Goal: Task Accomplishment & Management: Use online tool/utility

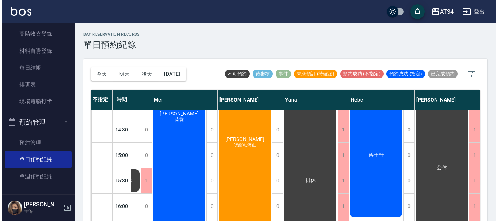
scroll to position [171, 436]
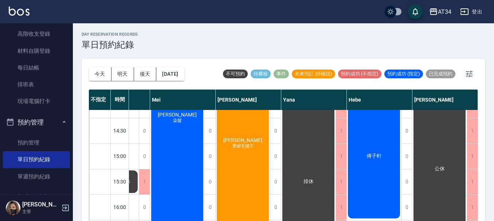
click at [365, 155] on span "傅子軒" at bounding box center [374, 156] width 18 height 7
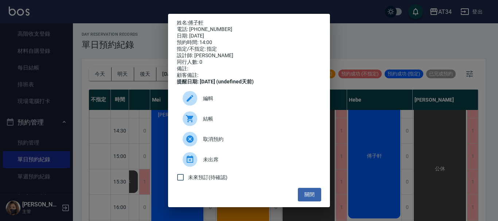
click at [262, 123] on span "結帳" at bounding box center [259, 119] width 112 height 8
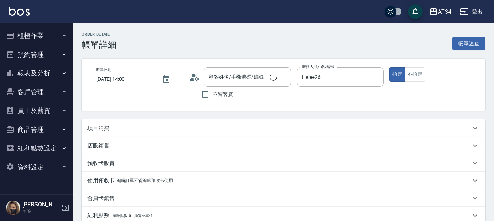
type input "[DATE] 14:00"
type input "Hebe-26"
type input "傅子軒/0979792116/null"
click at [209, 124] on div "項目消費" at bounding box center [284, 128] width 404 height 17
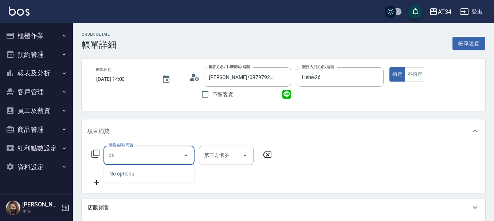
type input "0"
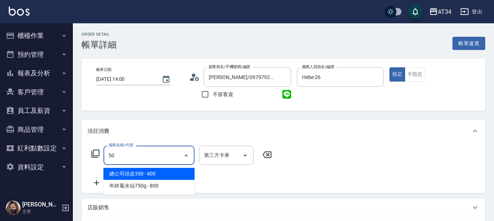
type input "501"
type input "100"
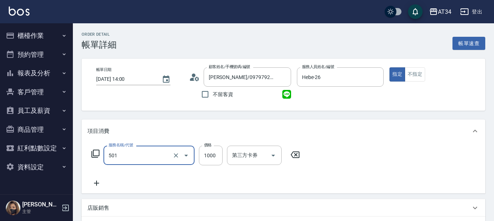
type input "染髮(501)"
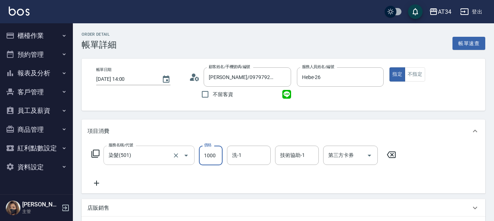
type input "0"
type input "15"
type input "0"
click at [218, 159] on input "15" at bounding box center [211, 156] width 24 height 20
type input "15"
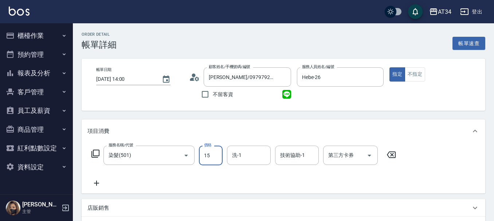
type input "10"
type input "150"
type input "1500"
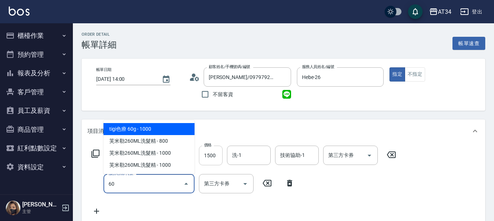
type input "601"
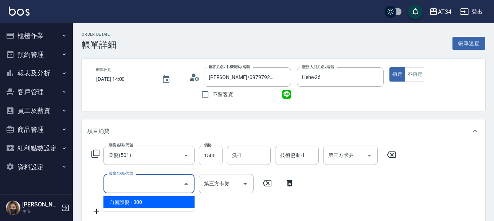
type input "150"
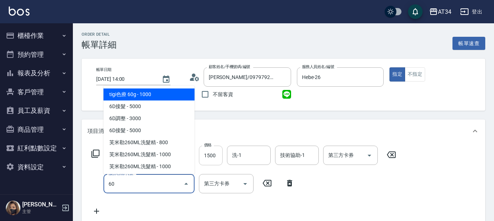
type input "601"
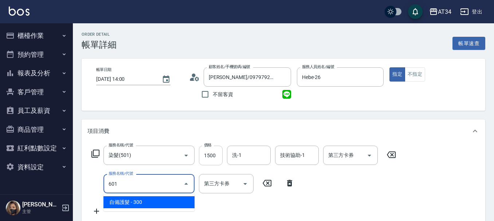
type input "180"
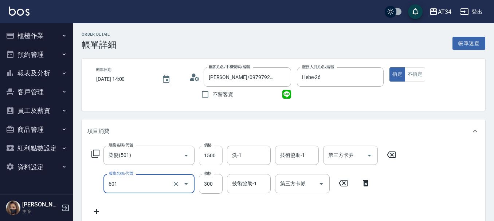
type input "自備護髮(601)"
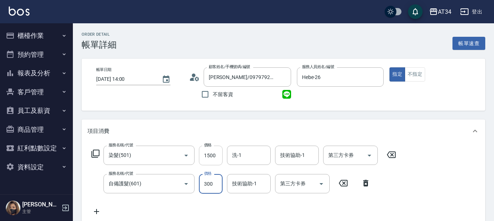
type input "150"
type input "999"
type input "240"
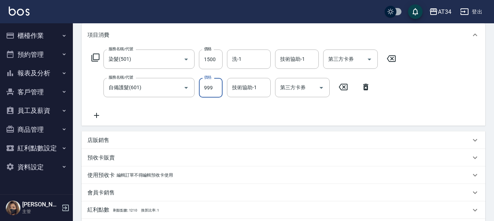
scroll to position [208, 0]
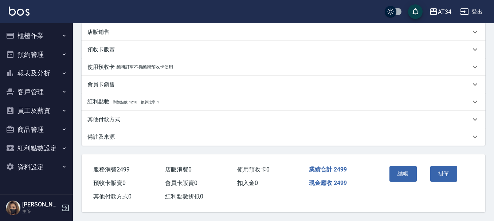
type input "999"
click at [398, 173] on button "結帳" at bounding box center [403, 173] width 27 height 15
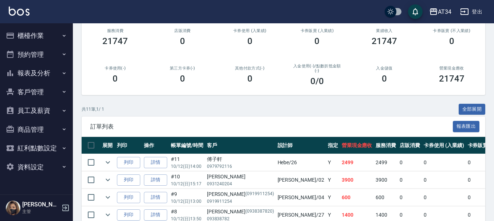
scroll to position [109, 0]
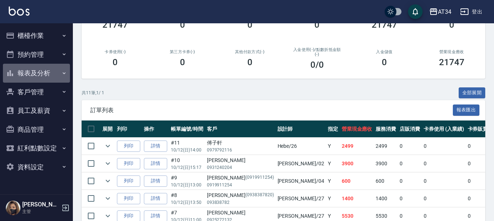
click at [46, 80] on button "報表及分析" at bounding box center [36, 73] width 67 height 19
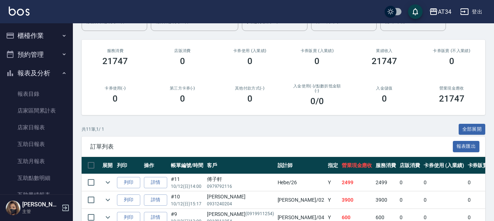
scroll to position [0, 0]
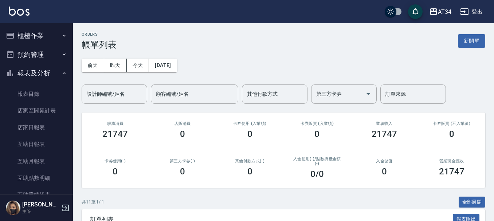
click at [38, 50] on button "預約管理" at bounding box center [36, 54] width 67 height 19
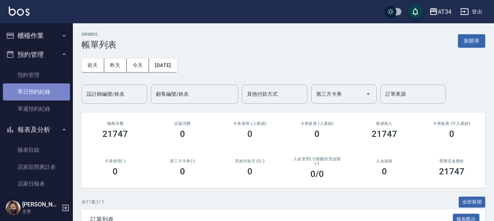
click at [43, 90] on link "單日預約紀錄" at bounding box center [36, 91] width 67 height 17
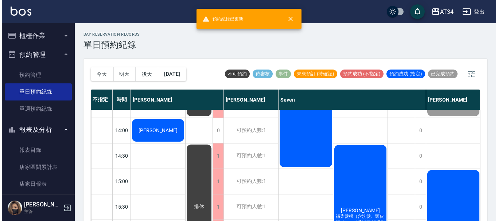
scroll to position [146, 0]
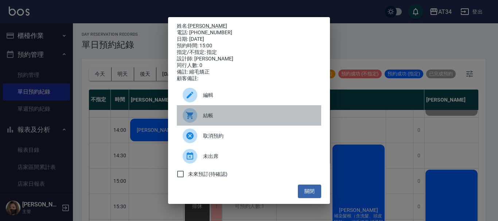
click at [235, 120] on span "結帳" at bounding box center [259, 116] width 112 height 8
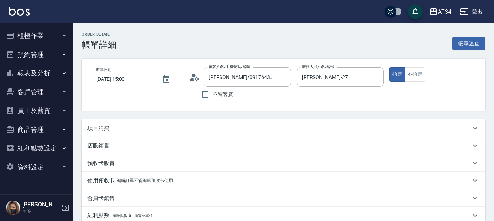
click at [176, 131] on div "項目消費" at bounding box center [278, 129] width 383 height 8
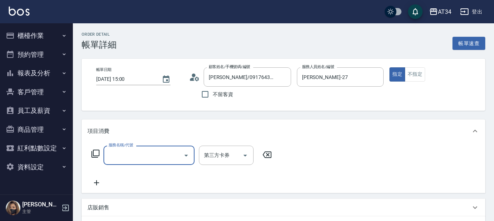
click at [121, 149] on div "服務名稱/代號" at bounding box center [149, 155] width 91 height 19
type input "1010"
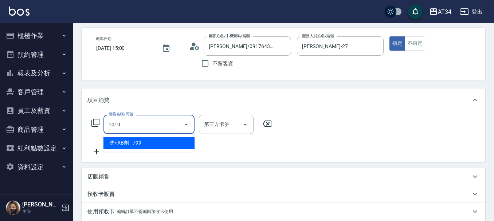
scroll to position [73, 0]
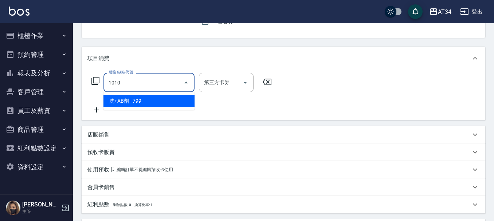
click at [163, 105] on span "洗+AB劑 - 799" at bounding box center [149, 101] width 91 height 12
type input "70"
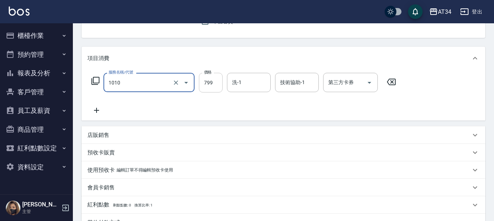
type input "洗+AB劑(1010)"
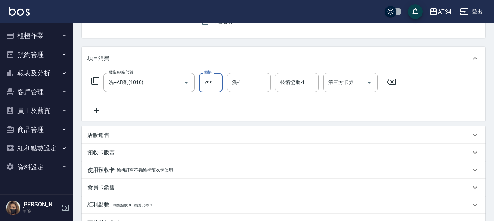
click at [206, 91] on input "799" at bounding box center [211, 83] width 24 height 20
type input "0"
type input "700"
type input "70"
type input "700"
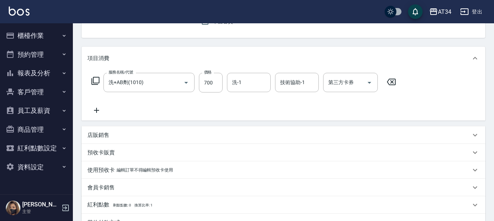
click at [102, 110] on icon at bounding box center [96, 110] width 18 height 9
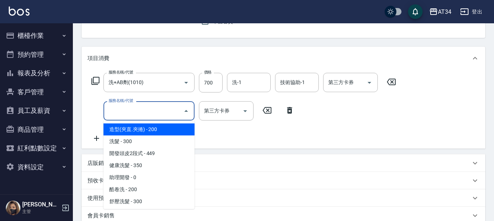
click at [132, 113] on input "服務名稱/代號" at bounding box center [144, 111] width 74 height 13
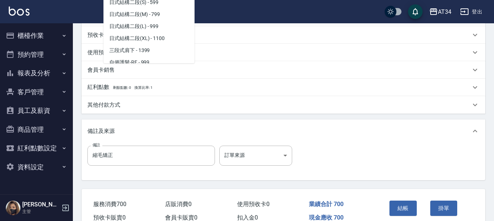
scroll to position [328, 0]
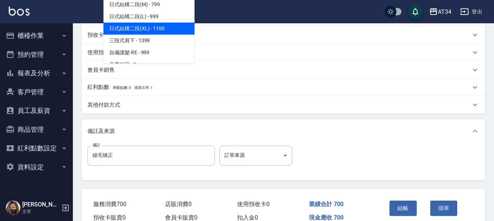
click at [161, 27] on span "日式結構二段(XL) - 1100" at bounding box center [149, 29] width 91 height 12
type input "180"
type input "日式結構二段(XL)(607)"
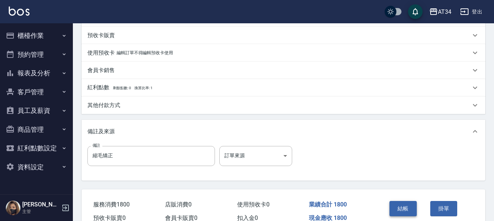
click at [409, 209] on button "結帳" at bounding box center [403, 208] width 27 height 15
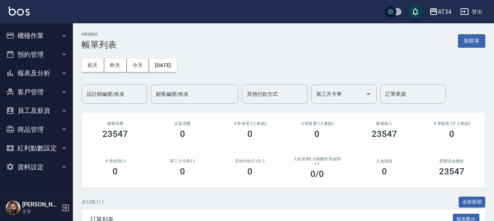
click at [39, 75] on button "報表及分析" at bounding box center [36, 73] width 67 height 19
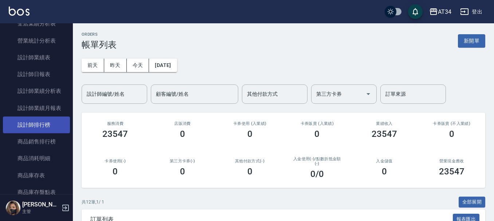
scroll to position [182, 0]
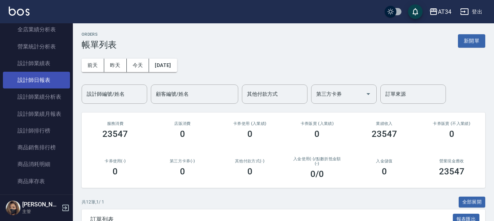
click at [39, 78] on link "設計師日報表" at bounding box center [36, 80] width 67 height 17
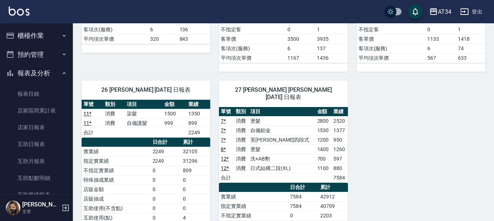
click at [34, 39] on button "櫃檯作業" at bounding box center [36, 35] width 67 height 19
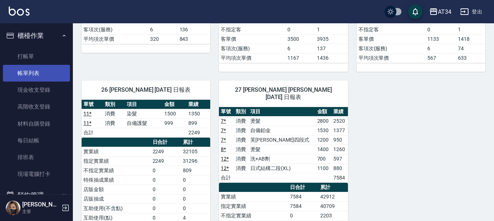
click at [36, 75] on link "帳單列表" at bounding box center [36, 73] width 67 height 17
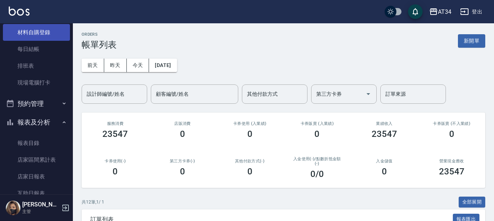
scroll to position [109, 0]
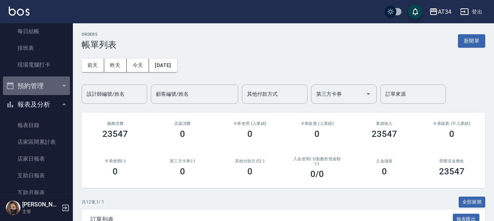
click at [46, 83] on button "預約管理" at bounding box center [36, 86] width 67 height 19
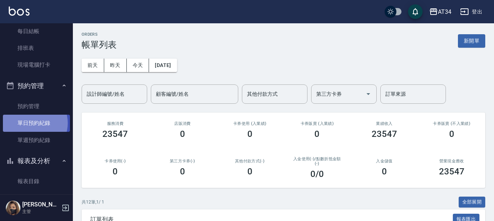
click at [31, 123] on link "單日預約紀錄" at bounding box center [36, 123] width 67 height 17
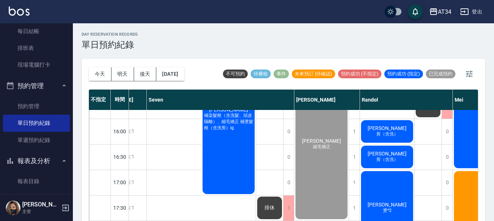
scroll to position [243, 130]
